Goal: Task Accomplishment & Management: Use online tool/utility

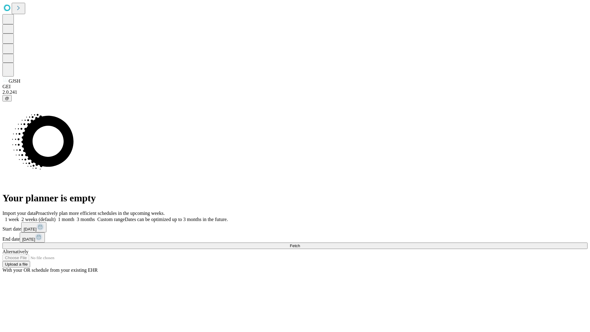
click at [300, 244] on span "Fetch" at bounding box center [295, 246] width 10 height 5
